Goal: Task Accomplishment & Management: Use online tool/utility

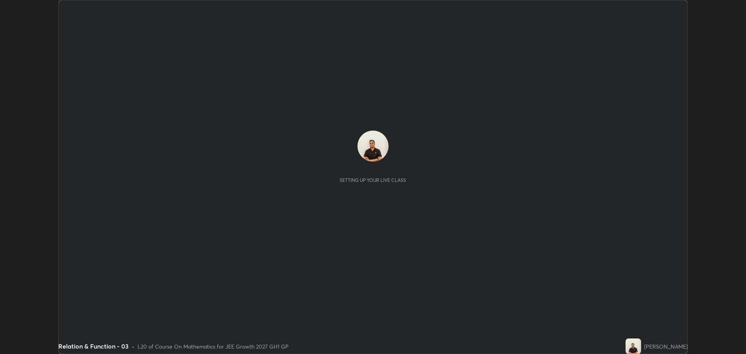
scroll to position [354, 746]
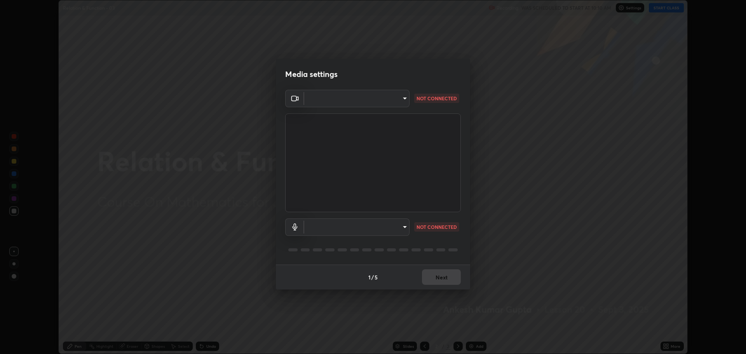
type input "818fcefd3fddf3d091a7478ec67eb8981ca9e8ab5665e76ce228af1b2ffa74de"
type input "default"
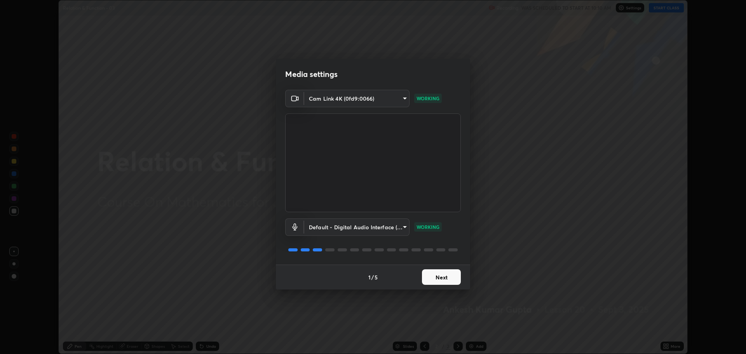
click at [449, 280] on button "Next" at bounding box center [441, 277] width 39 height 16
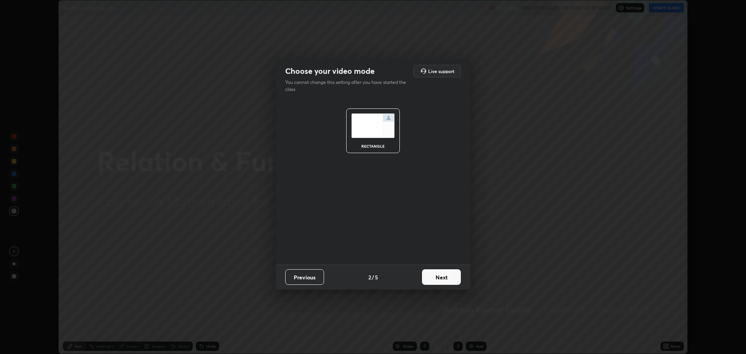
click at [446, 279] on button "Next" at bounding box center [441, 277] width 39 height 16
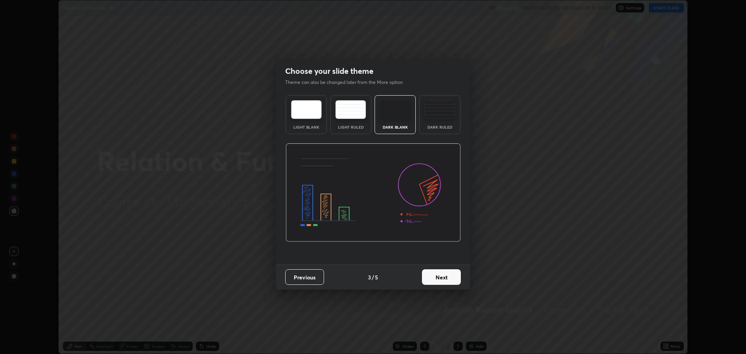
click at [447, 283] on button "Next" at bounding box center [441, 277] width 39 height 16
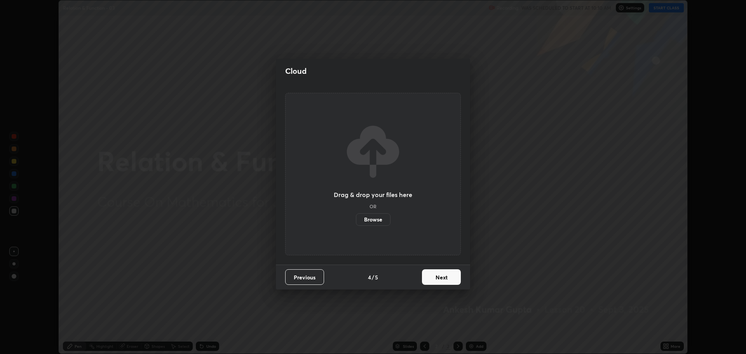
click at [445, 281] on button "Next" at bounding box center [441, 277] width 39 height 16
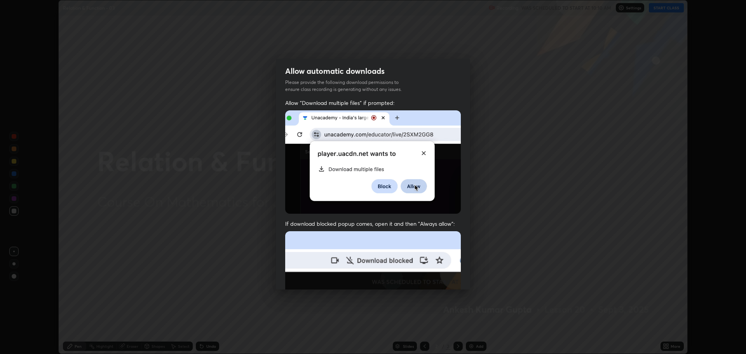
click at [448, 274] on img at bounding box center [373, 316] width 176 height 170
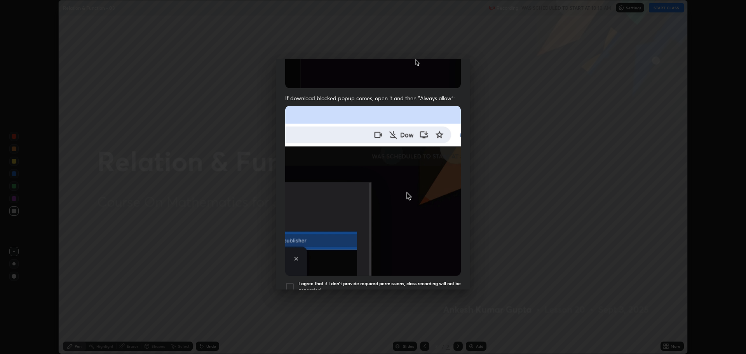
scroll to position [131, 0]
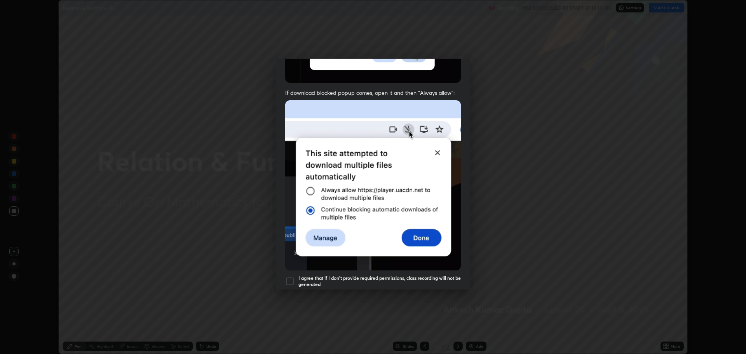
click at [291, 277] on div at bounding box center [289, 281] width 9 height 9
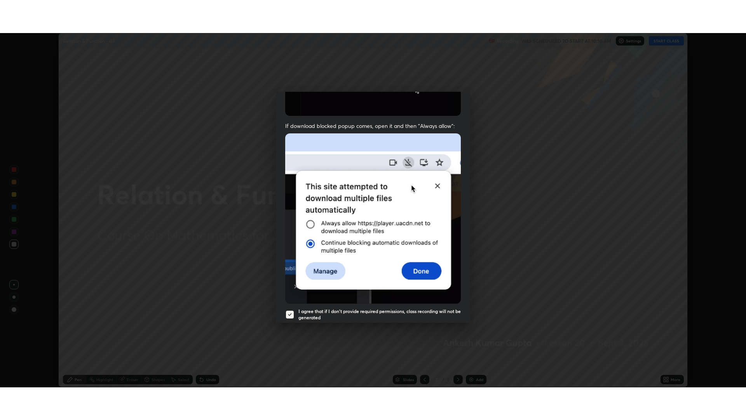
scroll to position [158, 0]
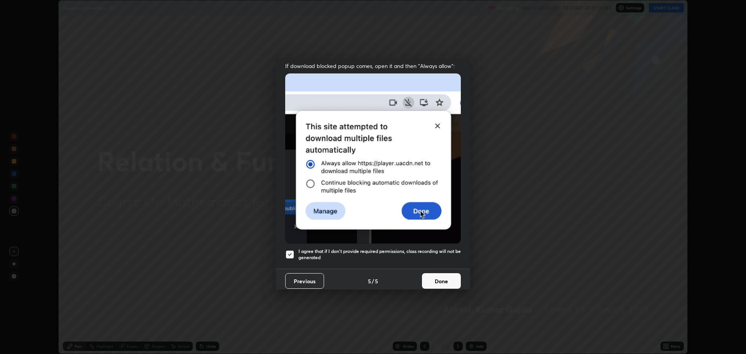
click at [441, 278] on button "Done" at bounding box center [441, 281] width 39 height 16
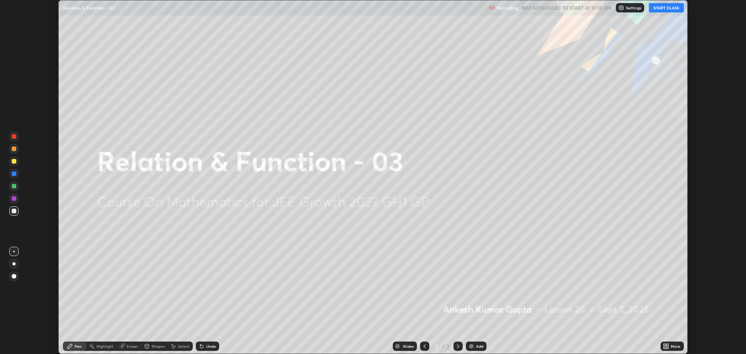
click at [672, 7] on button "START CLASS" at bounding box center [666, 7] width 35 height 9
click at [676, 345] on div "More" at bounding box center [676, 346] width 10 height 4
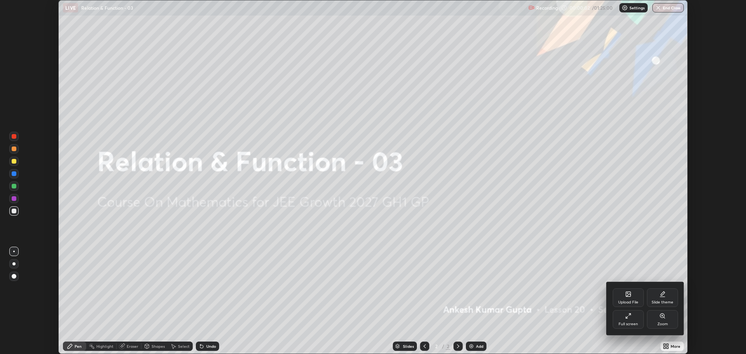
click at [634, 321] on div "Full screen" at bounding box center [628, 319] width 31 height 19
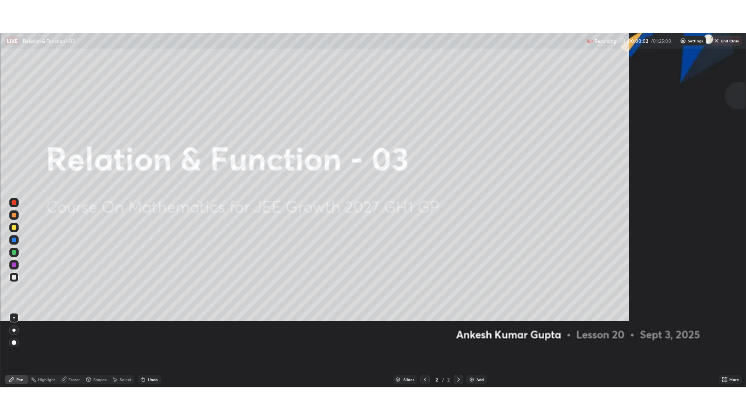
scroll to position [420, 746]
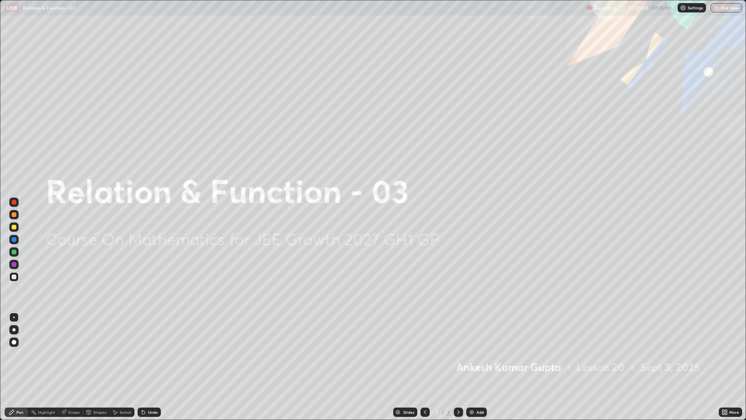
click at [472, 354] on img at bounding box center [472, 412] width 6 height 6
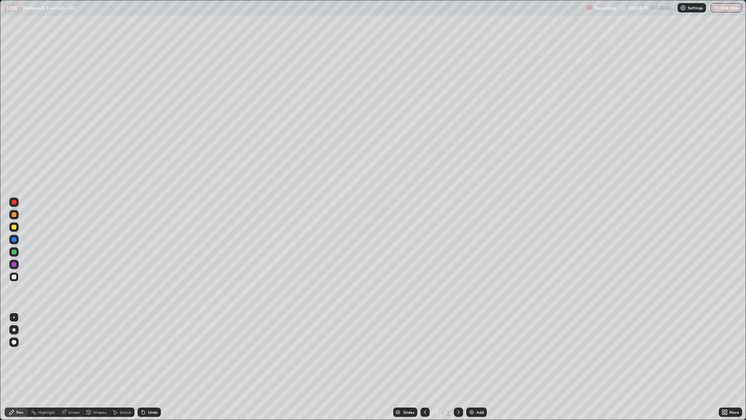
click at [148, 354] on div "Undo" at bounding box center [153, 412] width 10 height 4
click at [476, 354] on div "Add" at bounding box center [476, 411] width 21 height 9
click at [149, 354] on div "Undo" at bounding box center [153, 412] width 10 height 4
click at [148, 354] on div "Undo" at bounding box center [153, 412] width 10 height 4
click at [143, 354] on icon at bounding box center [143, 412] width 3 height 3
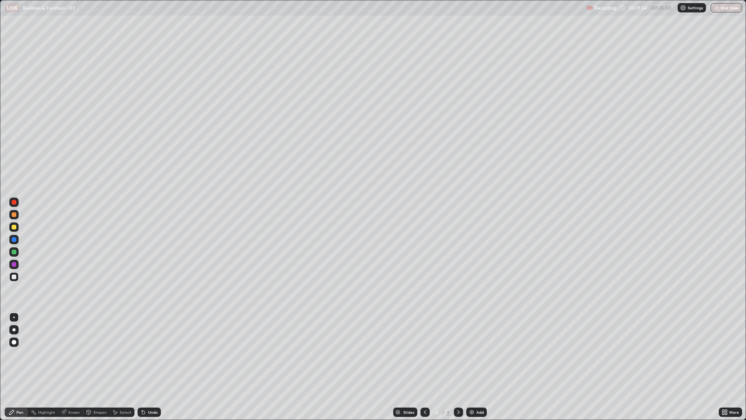
click at [476, 354] on div "Add" at bounding box center [479, 412] width 7 height 4
click at [75, 354] on div "Eraser" at bounding box center [74, 412] width 12 height 4
click at [20, 354] on div "Pen" at bounding box center [19, 412] width 7 height 4
click at [77, 354] on div "Eraser" at bounding box center [74, 412] width 12 height 4
click at [23, 354] on div "Pen" at bounding box center [16, 411] width 23 height 9
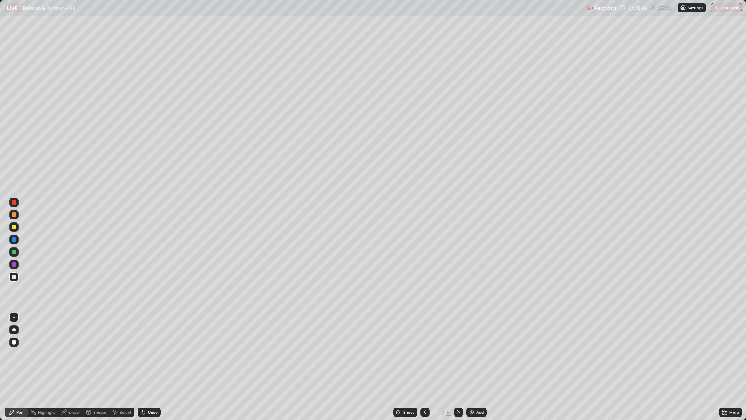
click at [429, 354] on div at bounding box center [425, 411] width 9 height 9
click at [458, 354] on icon at bounding box center [459, 412] width 6 height 6
click at [472, 354] on img at bounding box center [472, 412] width 6 height 6
click at [469, 354] on div "Add" at bounding box center [476, 411] width 21 height 9
click at [148, 354] on div "Undo" at bounding box center [153, 412] width 10 height 4
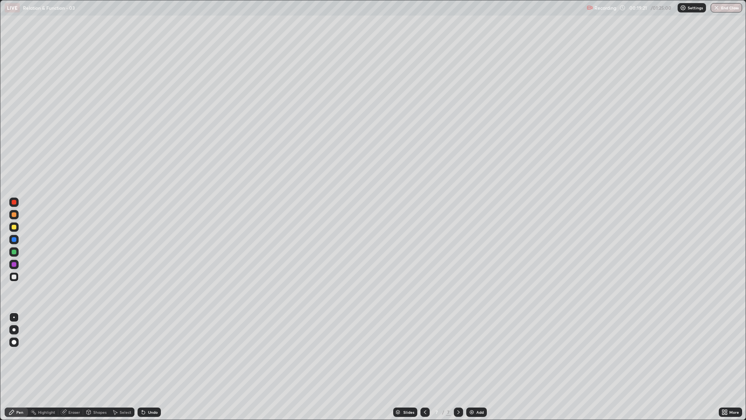
click at [148, 354] on div "Undo" at bounding box center [153, 412] width 10 height 4
click at [146, 354] on div "Undo" at bounding box center [149, 411] width 23 height 9
click at [142, 354] on icon at bounding box center [143, 412] width 3 height 3
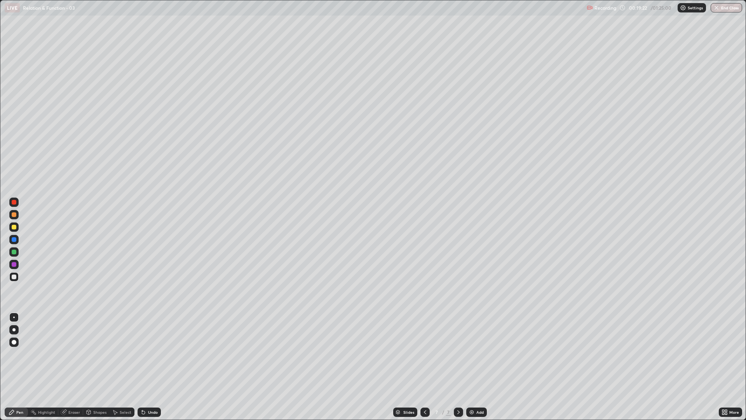
click at [145, 354] on div "Undo" at bounding box center [149, 411] width 23 height 9
click at [153, 354] on div "Undo" at bounding box center [149, 411] width 23 height 9
click at [14, 229] on div at bounding box center [14, 227] width 5 height 5
click at [14, 273] on div at bounding box center [13, 276] width 9 height 9
click at [16, 266] on div at bounding box center [13, 264] width 9 height 9
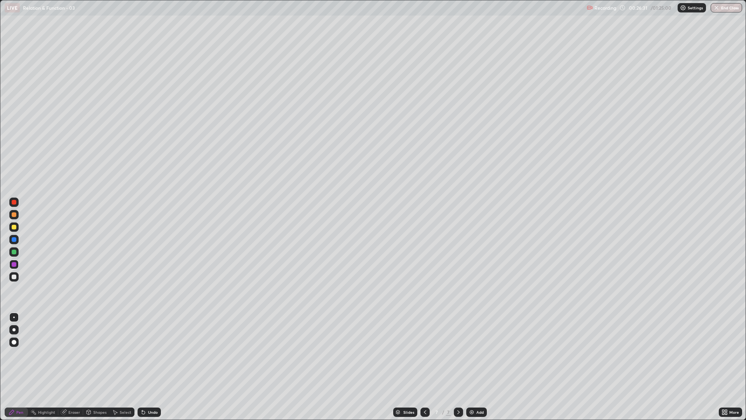
click at [70, 354] on div "Eraser" at bounding box center [70, 411] width 25 height 9
click at [19, 354] on div "Pen" at bounding box center [16, 411] width 23 height 9
click at [10, 278] on div at bounding box center [13, 276] width 9 height 9
click at [473, 354] on img at bounding box center [472, 412] width 6 height 6
click at [73, 354] on div "Eraser" at bounding box center [70, 411] width 25 height 9
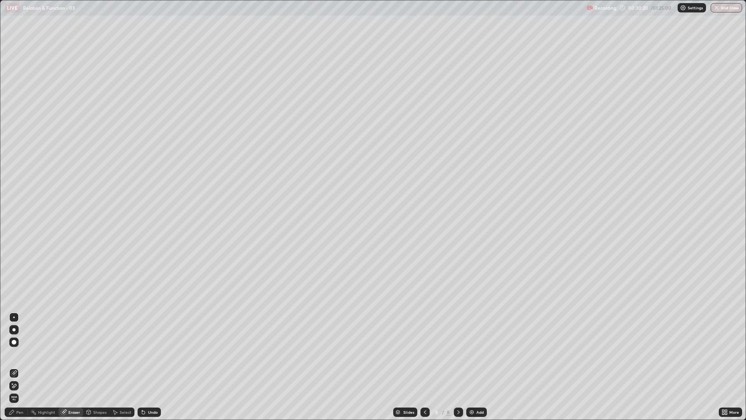
click at [14, 354] on icon at bounding box center [12, 412] width 6 height 6
click at [12, 264] on div at bounding box center [14, 264] width 5 height 5
click at [14, 278] on div at bounding box center [14, 276] width 5 height 5
click at [473, 354] on img at bounding box center [472, 412] width 6 height 6
click at [150, 354] on div "Undo" at bounding box center [147, 412] width 26 height 16
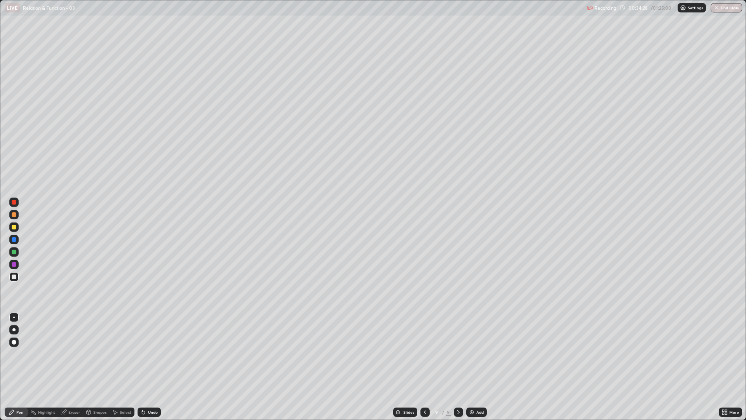
click at [145, 354] on icon at bounding box center [143, 412] width 6 height 6
click at [72, 354] on div "Eraser" at bounding box center [74, 412] width 12 height 4
click at [16, 354] on div "Pen" at bounding box center [19, 412] width 7 height 4
click at [14, 228] on div at bounding box center [14, 227] width 5 height 5
click at [477, 354] on div "Add" at bounding box center [479, 412] width 7 height 4
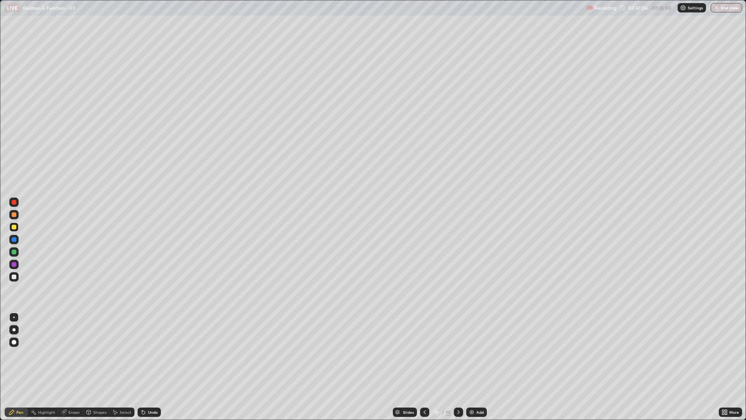
click at [68, 354] on div "Eraser" at bounding box center [70, 411] width 25 height 9
click at [21, 354] on div "Pen" at bounding box center [16, 411] width 23 height 9
click at [72, 354] on div "Eraser" at bounding box center [74, 412] width 12 height 4
click at [12, 354] on icon at bounding box center [12, 412] width 6 height 6
click at [475, 354] on div "Add" at bounding box center [476, 411] width 21 height 9
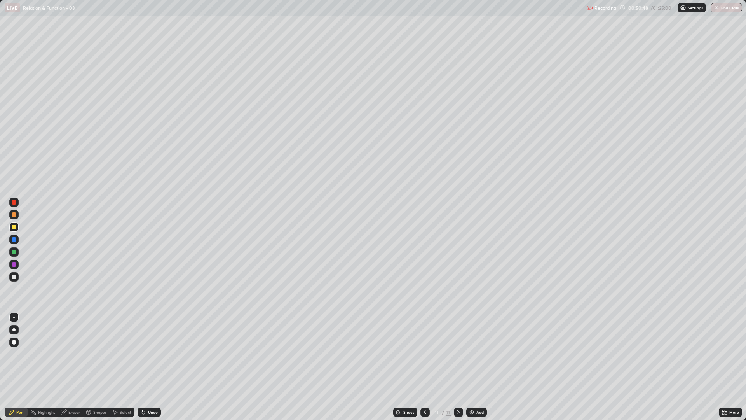
click at [471, 354] on img at bounding box center [472, 412] width 6 height 6
click at [14, 279] on div at bounding box center [14, 276] width 5 height 5
click at [95, 354] on div "Shapes" at bounding box center [99, 412] width 13 height 4
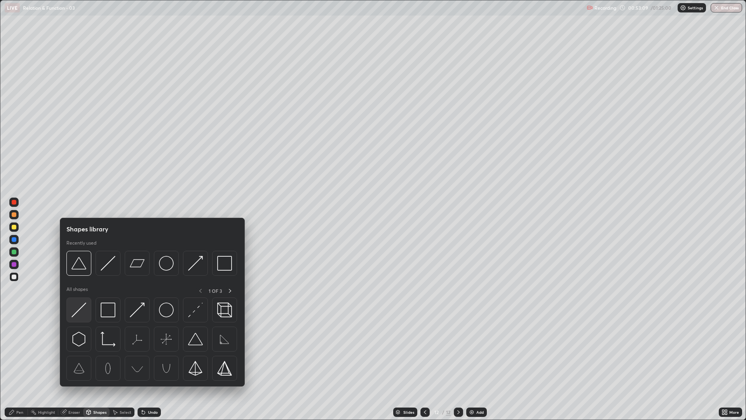
click at [80, 316] on img at bounding box center [79, 309] width 15 height 15
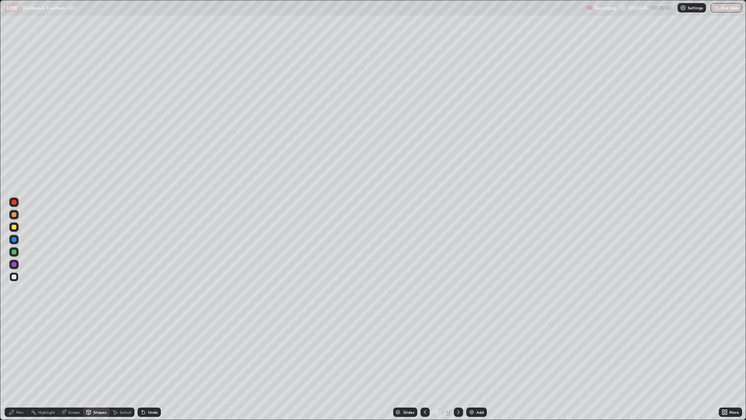
click at [26, 354] on div "Pen" at bounding box center [16, 411] width 23 height 9
click at [92, 354] on div "Shapes" at bounding box center [96, 411] width 26 height 9
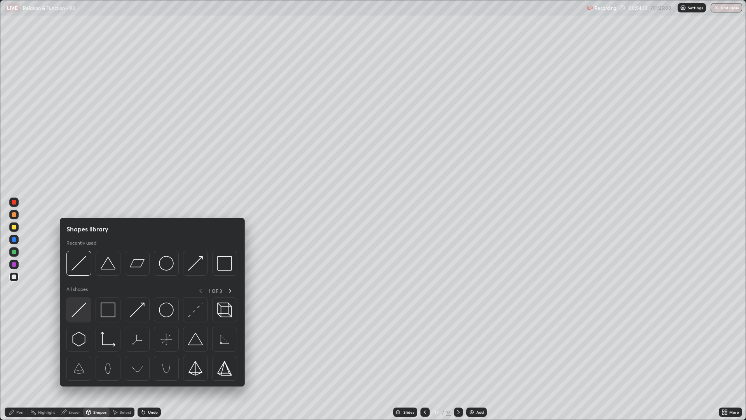
click at [86, 315] on img at bounding box center [79, 309] width 15 height 15
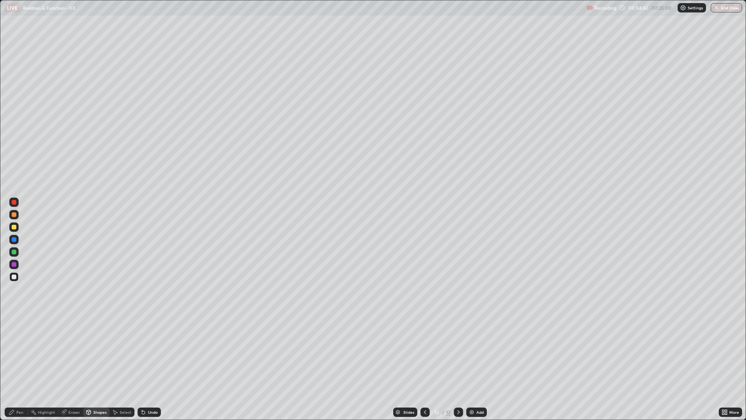
click at [16, 354] on div "Pen" at bounding box center [16, 411] width 23 height 9
click at [14, 265] on div at bounding box center [14, 264] width 5 height 5
click at [473, 354] on img at bounding box center [472, 412] width 6 height 6
click at [12, 275] on div at bounding box center [14, 276] width 5 height 5
click at [150, 354] on div "Undo" at bounding box center [153, 412] width 10 height 4
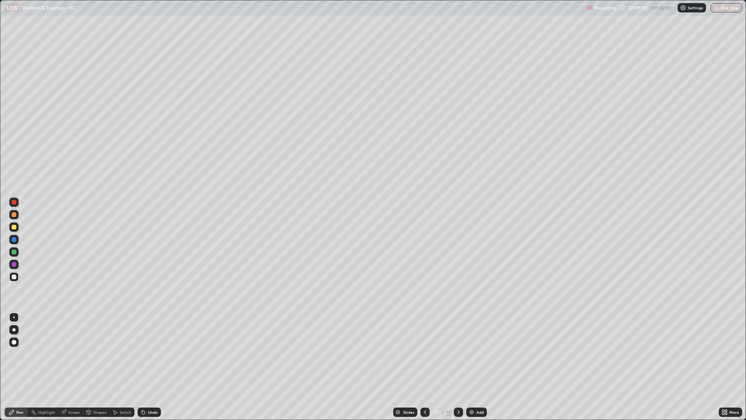
click at [70, 354] on div "Eraser" at bounding box center [74, 412] width 12 height 4
click at [21, 354] on div "Pen" at bounding box center [16, 411] width 23 height 9
click at [398, 354] on icon at bounding box center [398, 411] width 4 height 2
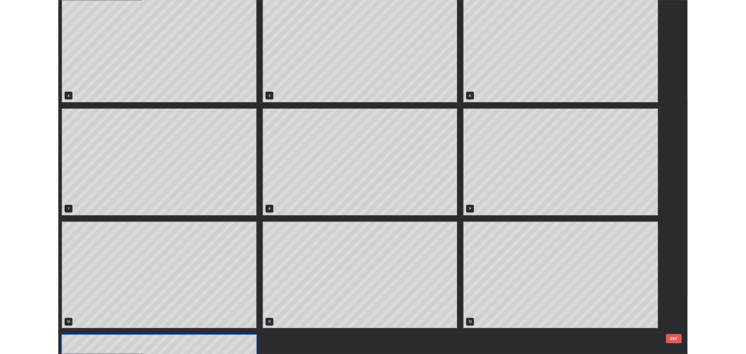
scroll to position [150, 0]
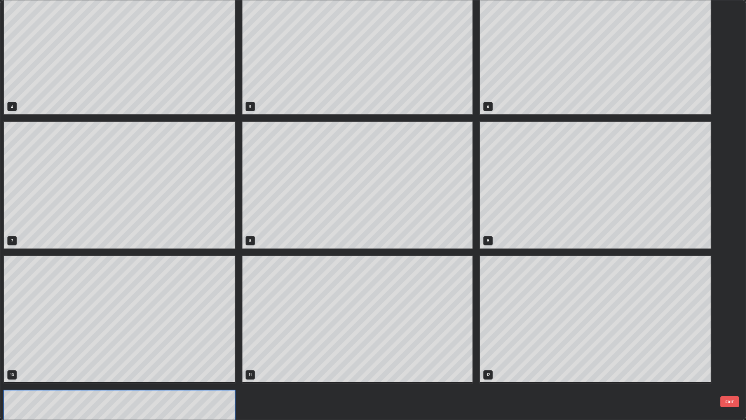
click at [731, 354] on button "EXIT" at bounding box center [730, 401] width 19 height 11
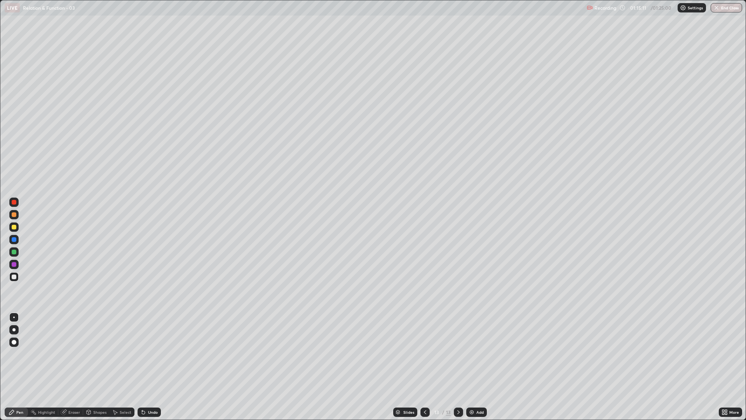
click at [733, 8] on button "End Class" at bounding box center [726, 7] width 31 height 9
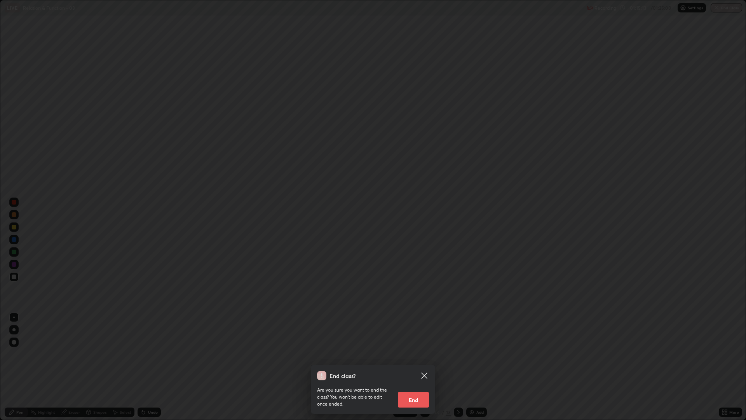
click at [421, 354] on button "End" at bounding box center [413, 400] width 31 height 16
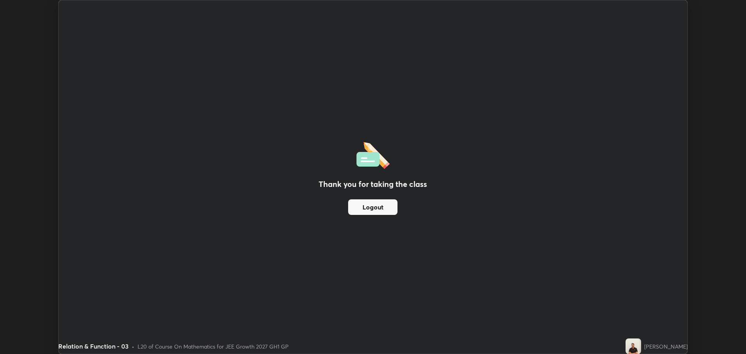
scroll to position [38512, 38119]
click at [368, 213] on button "Logout" at bounding box center [372, 207] width 49 height 16
click at [367, 209] on button "Logout" at bounding box center [372, 207] width 49 height 16
click at [271, 91] on div "Thank you for taking the class Logout" at bounding box center [373, 176] width 629 height 353
click at [269, 91] on div "Thank you for taking the class Logout" at bounding box center [373, 176] width 629 height 353
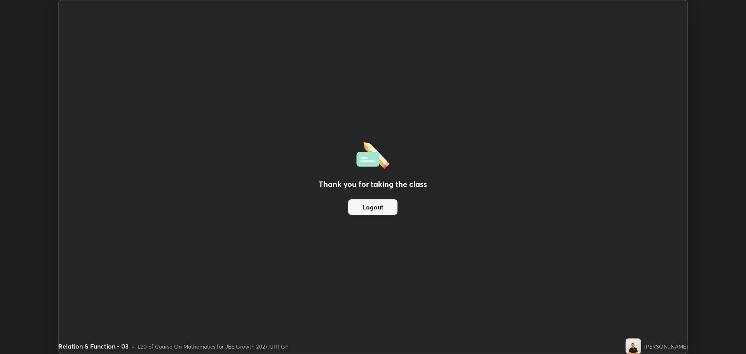
click at [269, 87] on div "Thank you for taking the class Logout" at bounding box center [373, 176] width 629 height 353
click at [264, 92] on div "Thank you for taking the class Logout" at bounding box center [373, 176] width 629 height 353
